Goal: Navigation & Orientation: Understand site structure

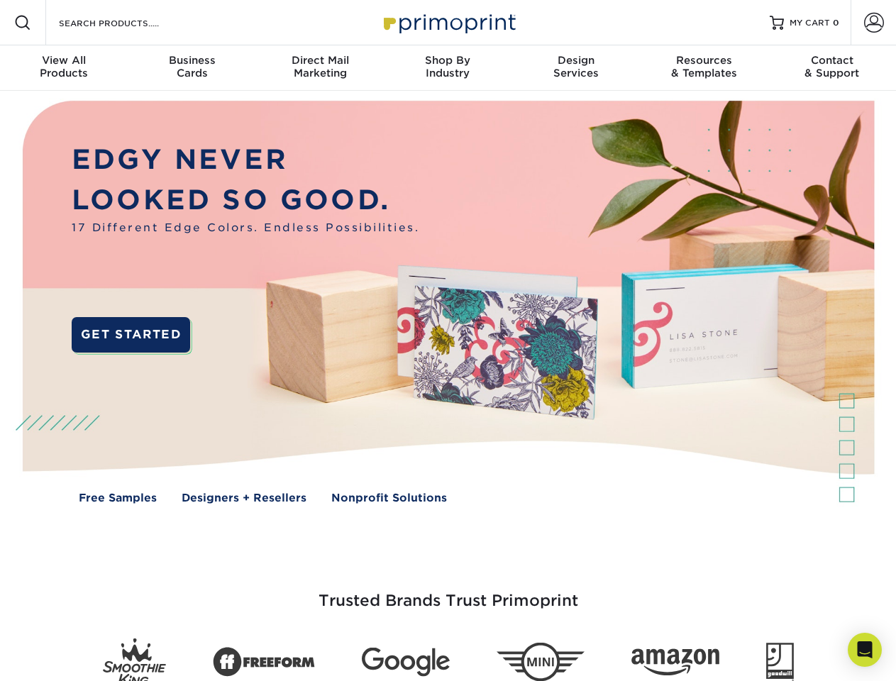
click at [448, 340] on img at bounding box center [447, 312] width 887 height 443
click at [23, 23] on span at bounding box center [22, 22] width 17 height 17
click at [873, 23] on span at bounding box center [874, 23] width 20 height 20
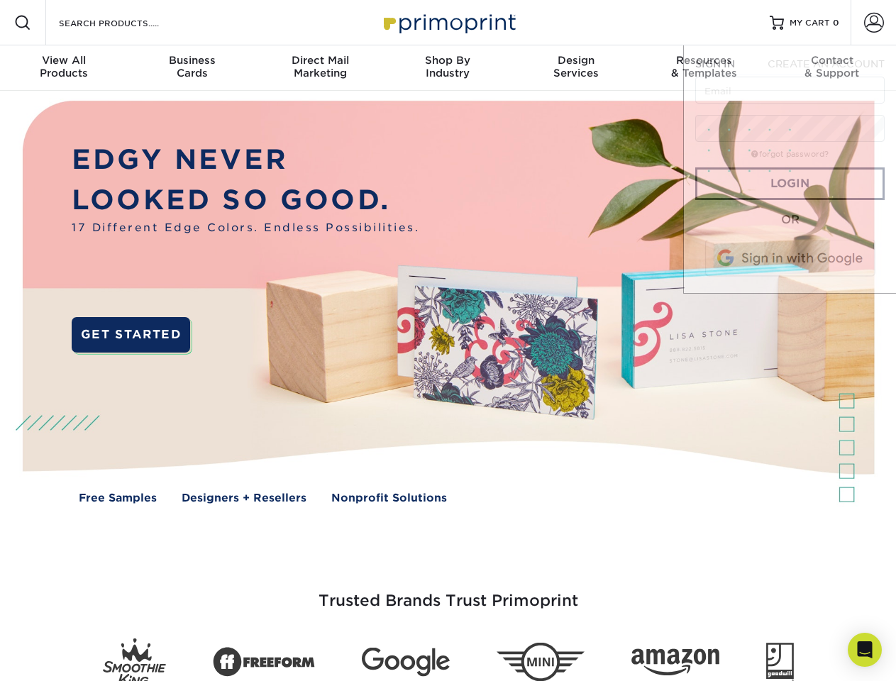
click at [64, 68] on div "View All Products" at bounding box center [64, 67] width 128 height 26
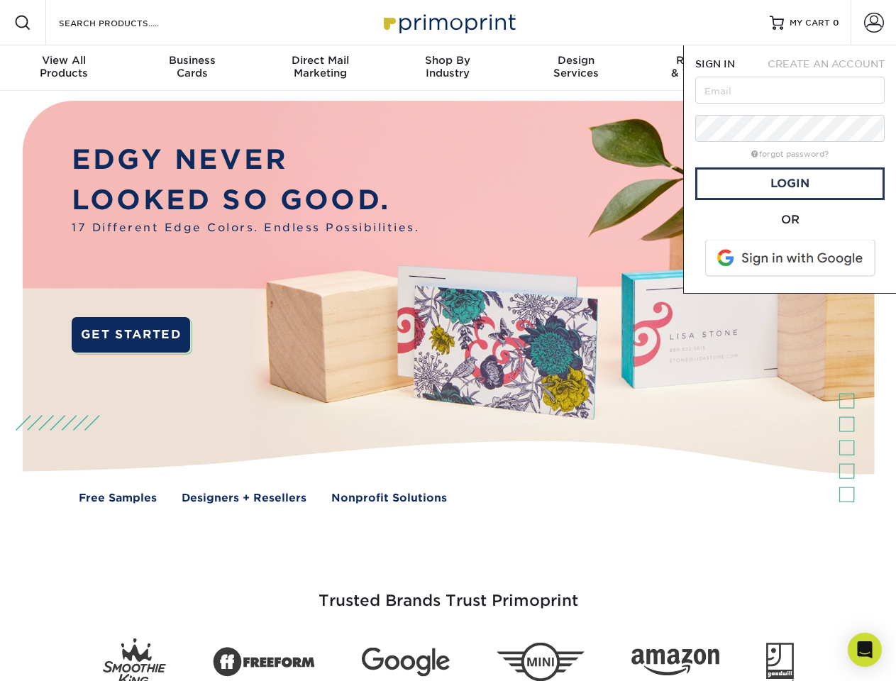
click at [192, 68] on div "Business Cards" at bounding box center [192, 67] width 128 height 26
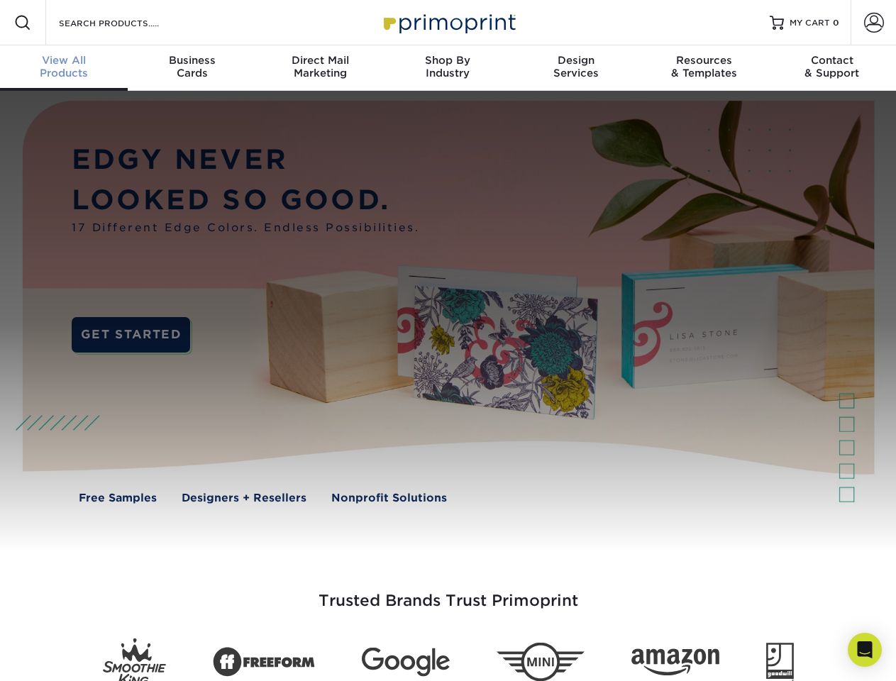
click at [320, 68] on div "Direct Mail Marketing" at bounding box center [320, 67] width 128 height 26
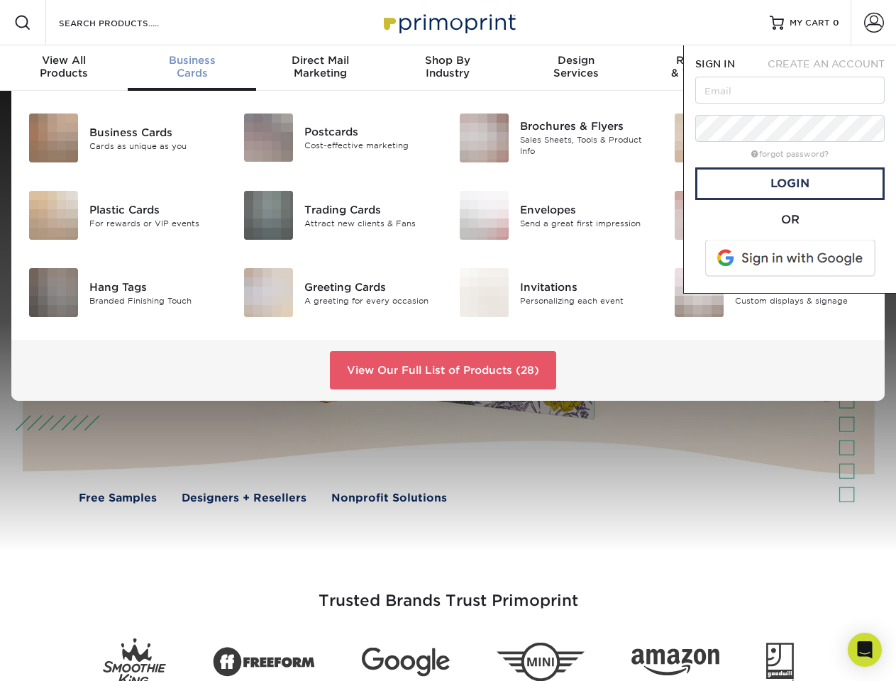
click at [448, 68] on div "Shop By Industry" at bounding box center [448, 67] width 128 height 26
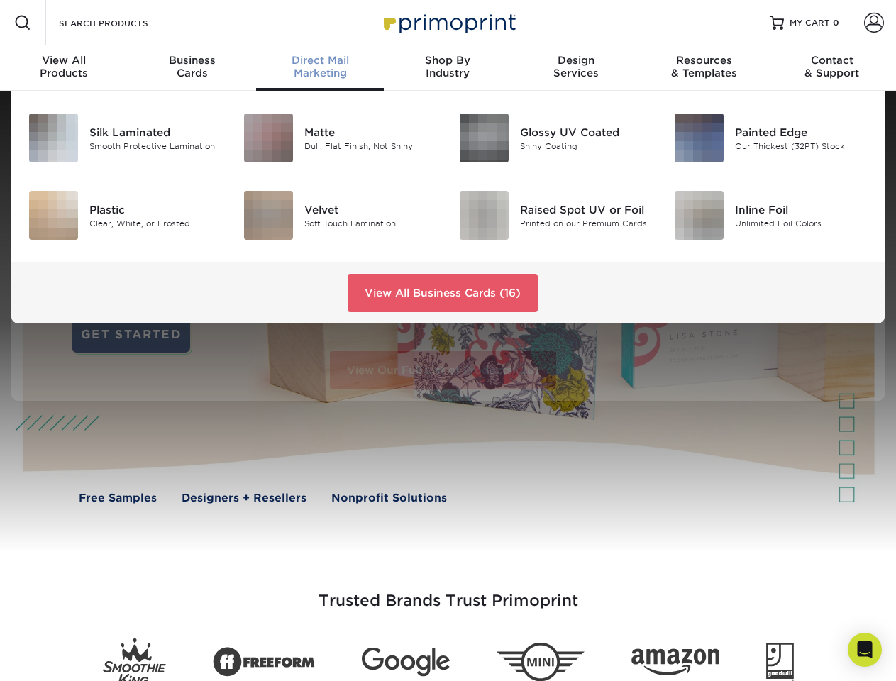
click at [576, 68] on div "Design Services" at bounding box center [576, 67] width 128 height 26
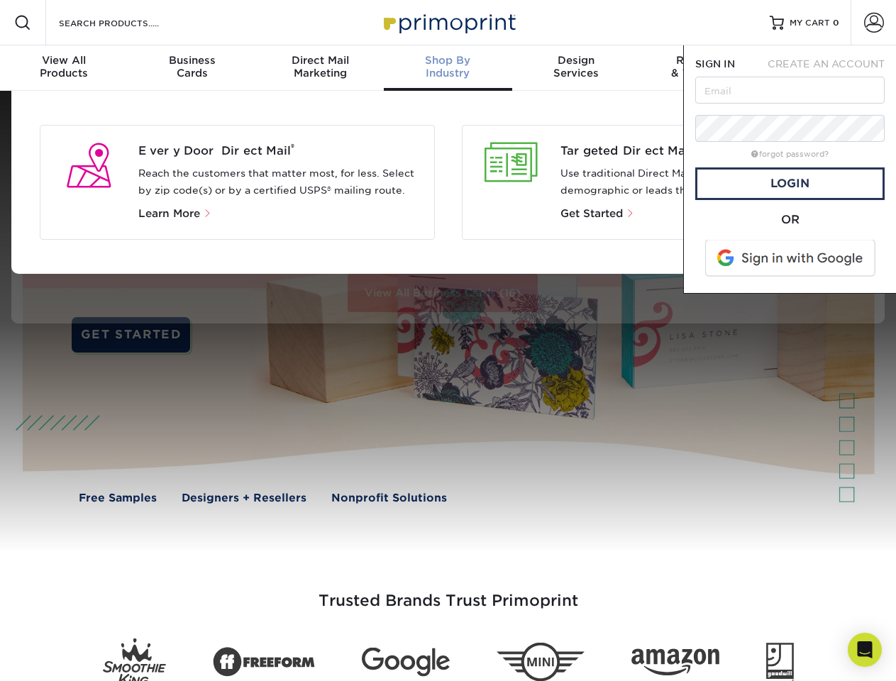
click at [704, 68] on span "SIGN IN" at bounding box center [715, 63] width 40 height 11
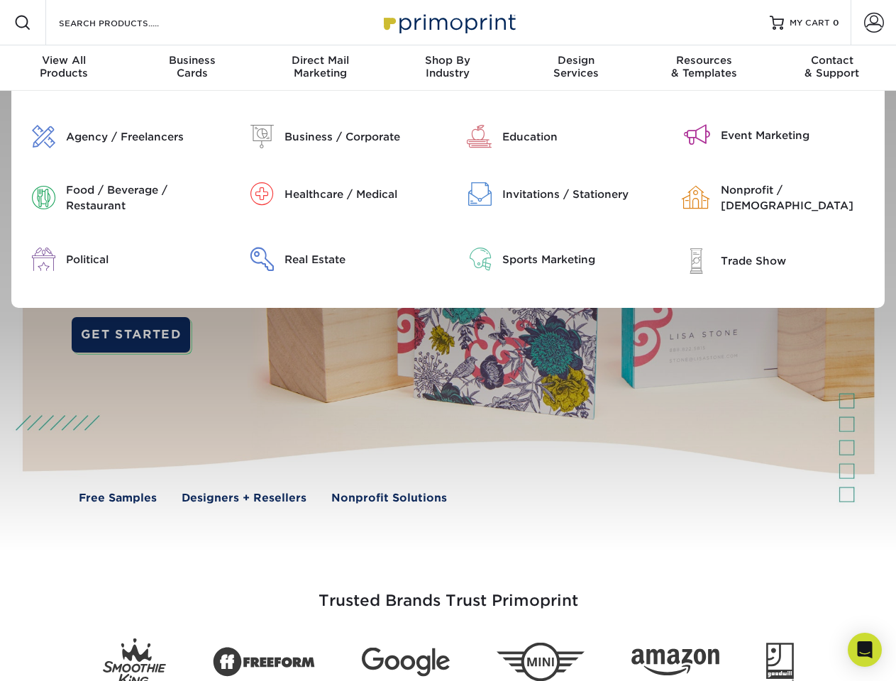
click at [832, 68] on div "Contact & Support" at bounding box center [832, 67] width 128 height 26
